Goal: Information Seeking & Learning: Learn about a topic

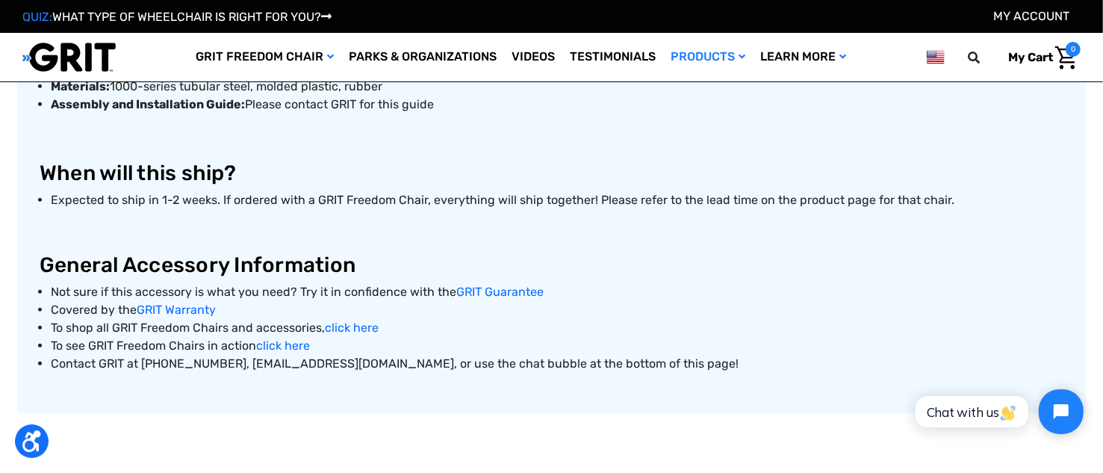
scroll to position [896, 0]
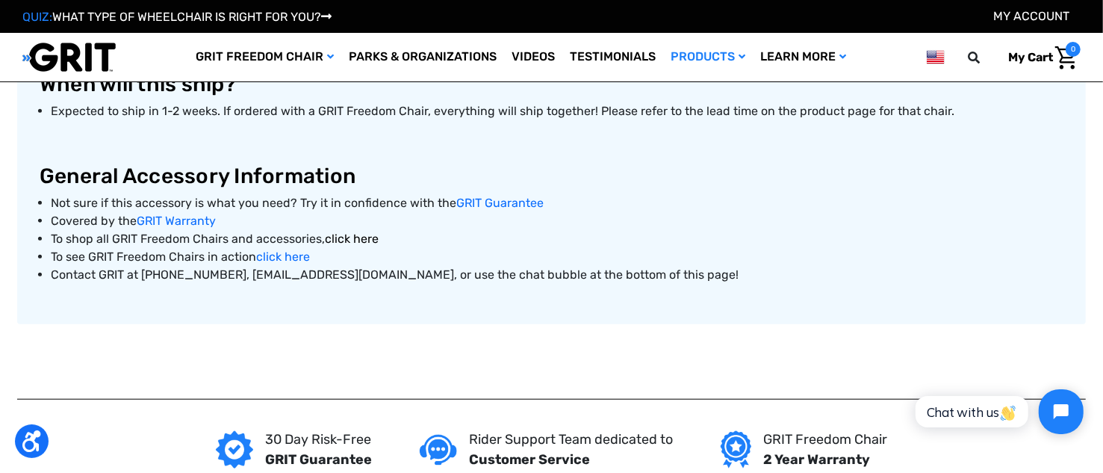
click at [346, 237] on link "click here" at bounding box center [352, 239] width 54 height 14
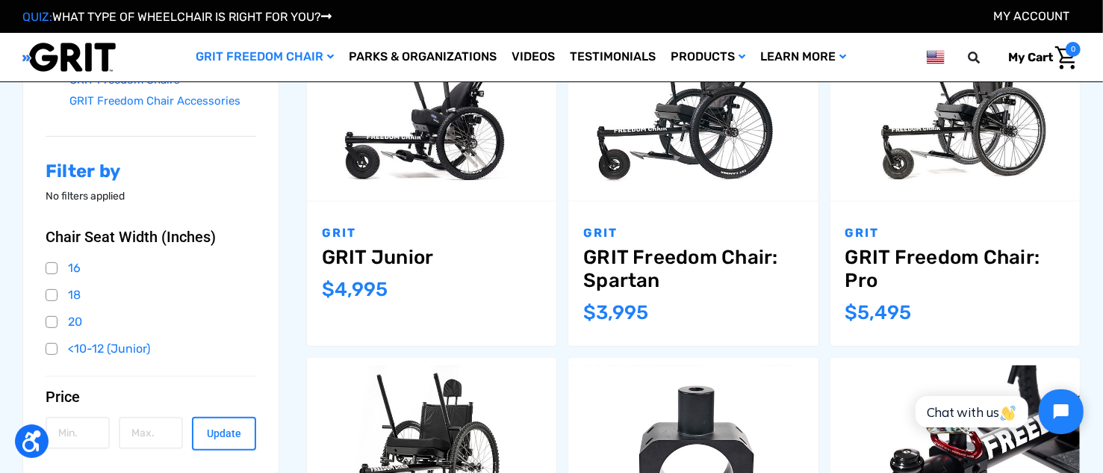
scroll to position [299, 0]
click at [173, 99] on link "GRIT Freedom Chair Accessories" at bounding box center [162, 101] width 187 height 22
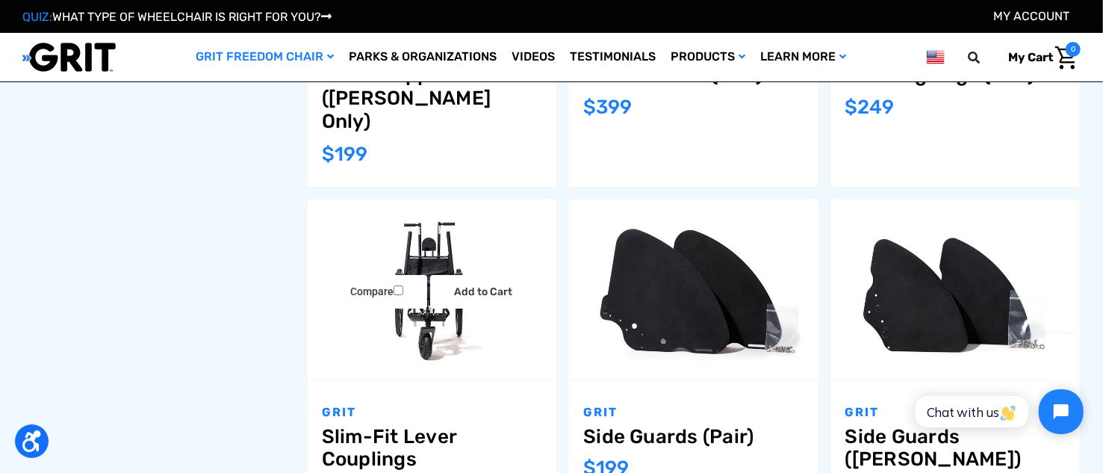
scroll to position [1492, 0]
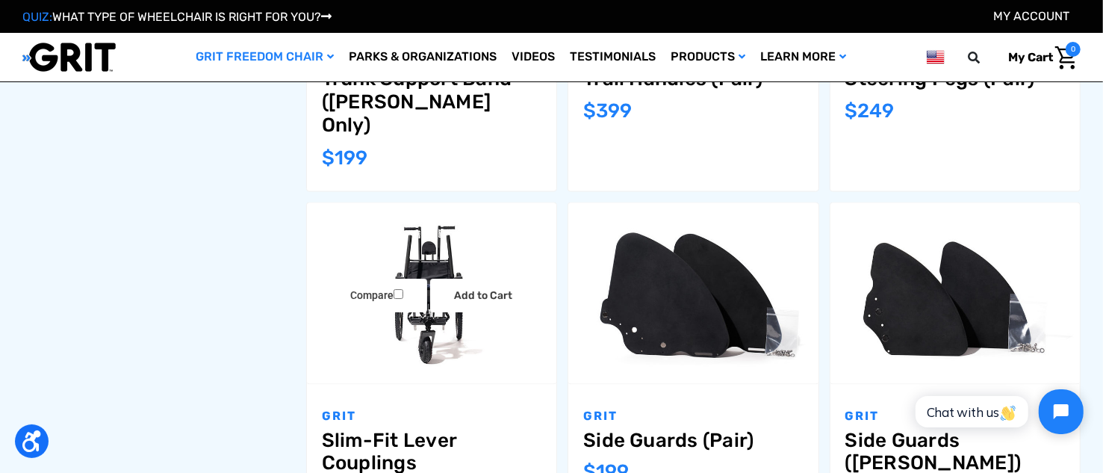
click at [361, 429] on link "Slim-Fit Lever Couplings" at bounding box center [432, 452] width 220 height 46
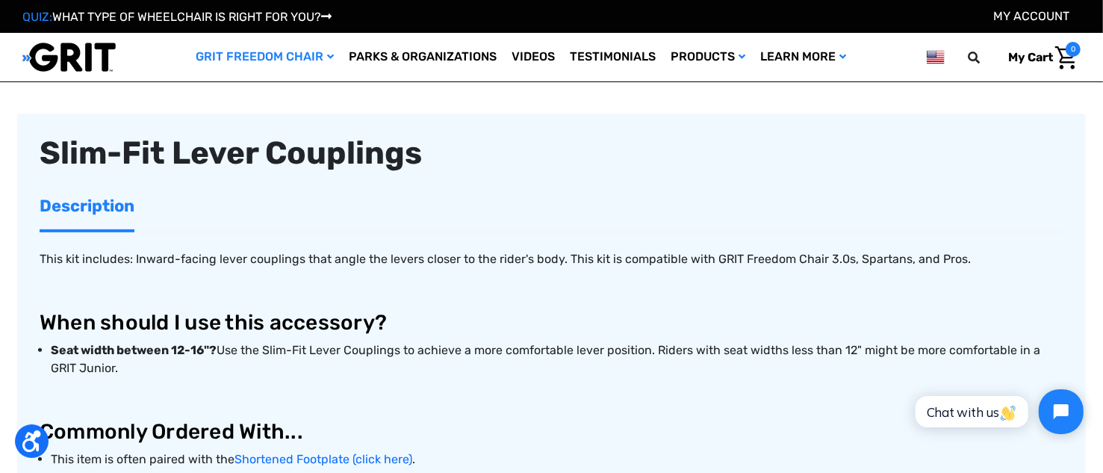
scroll to position [447, 0]
